Goal: Information Seeking & Learning: Understand process/instructions

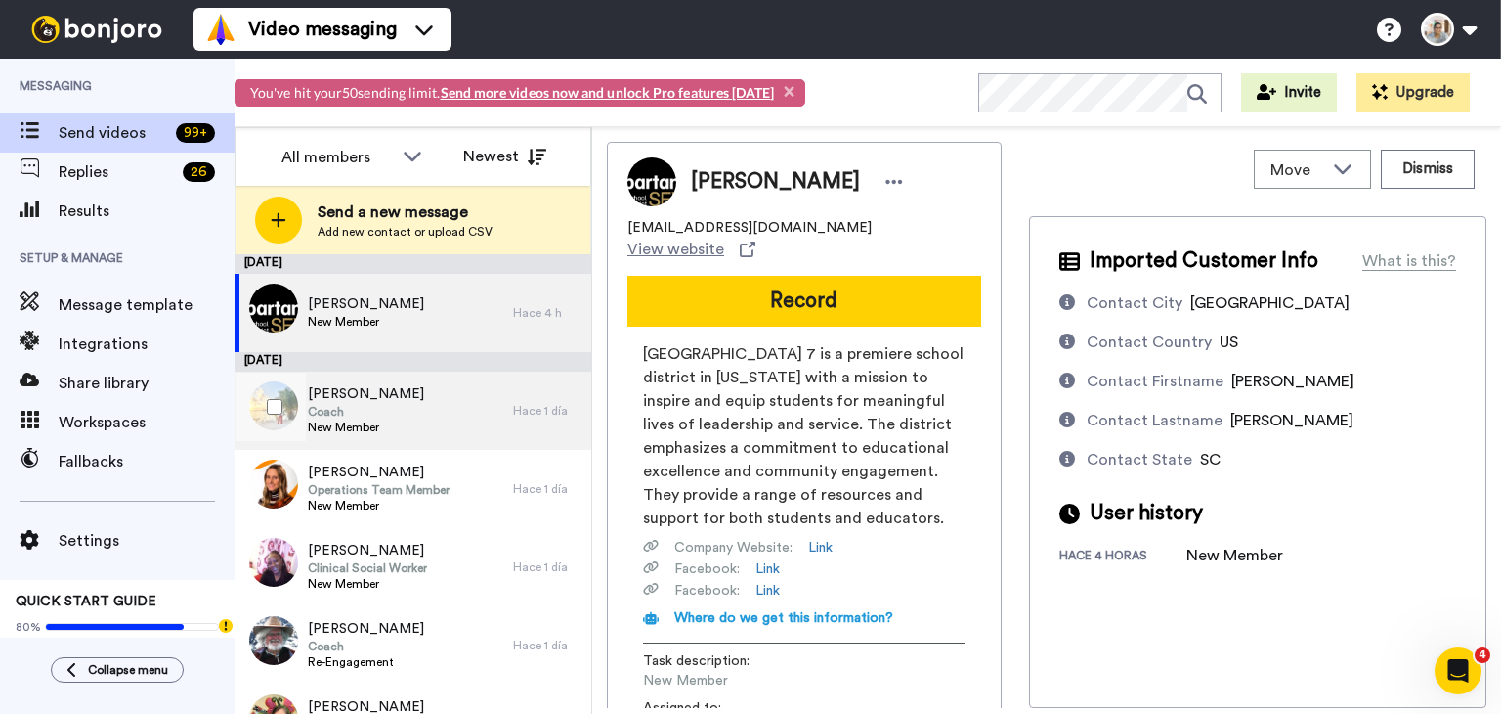
click at [345, 404] on span "Coach" at bounding box center [366, 412] width 116 height 16
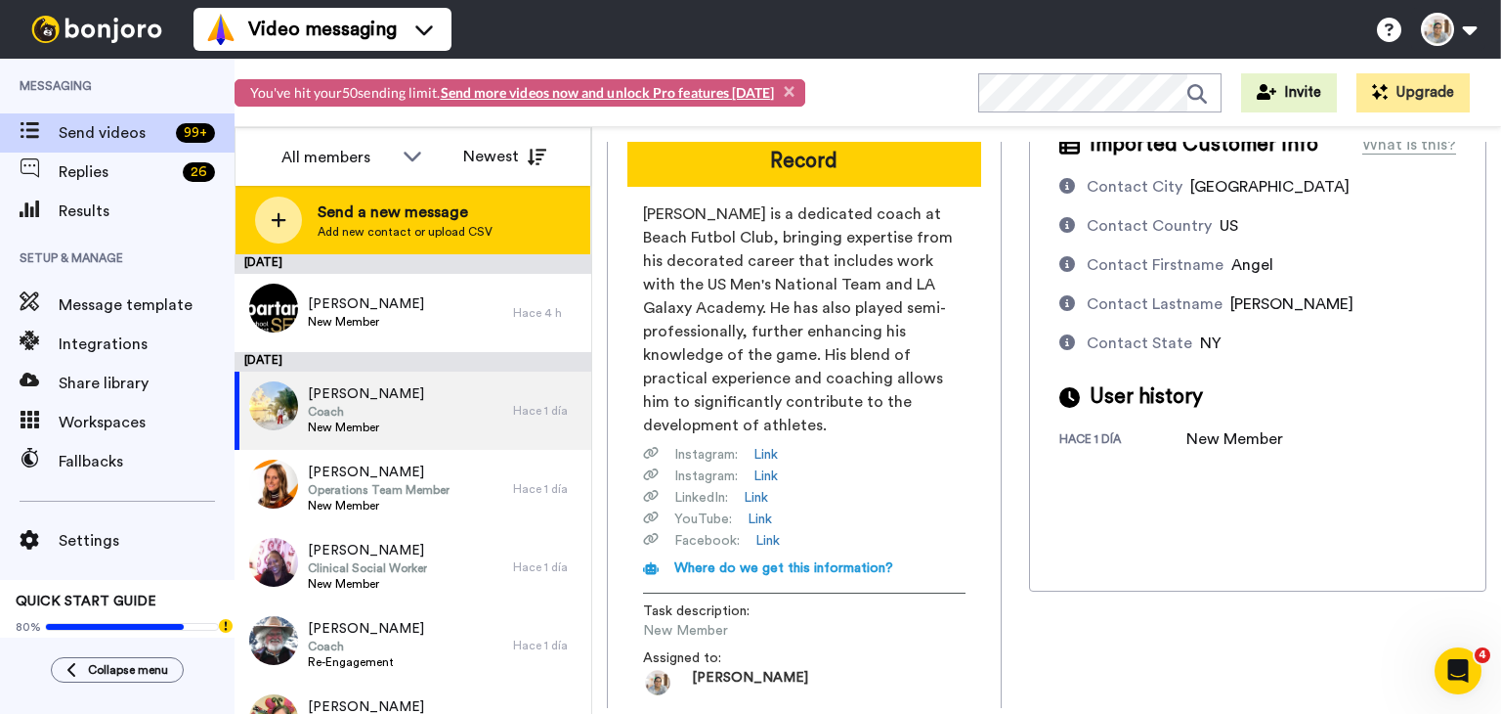
scroll to position [160, 0]
